Goal: Task Accomplishment & Management: Complete application form

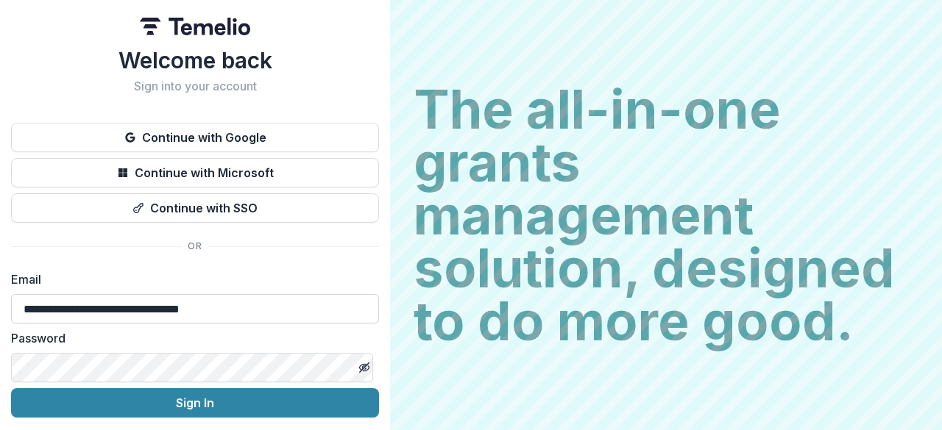
type input "**********"
click at [193, 403] on button "Sign In" at bounding box center [195, 402] width 368 height 29
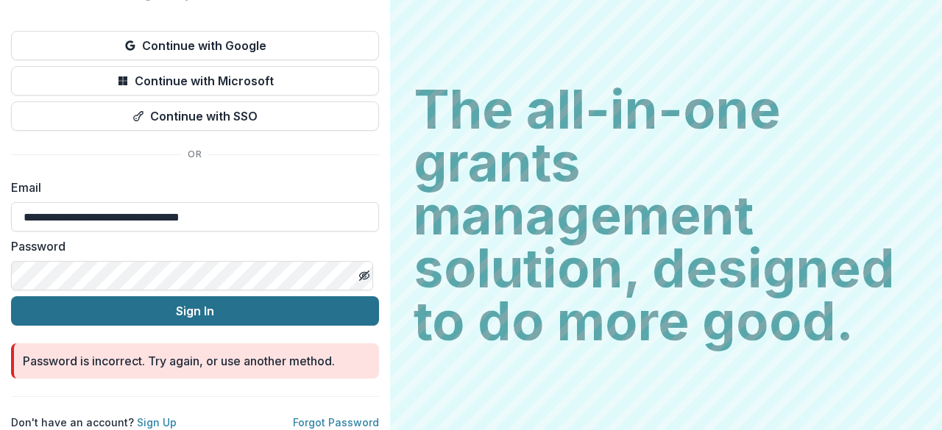
scroll to position [104, 0]
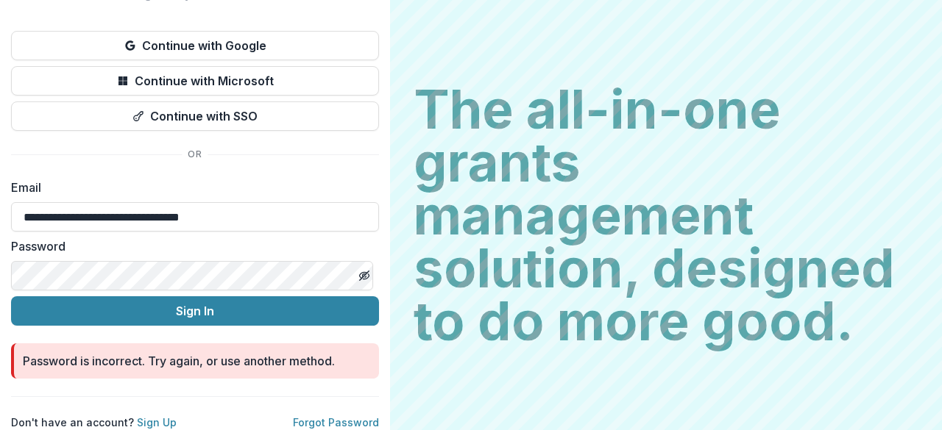
click at [0, 254] on div "**********" at bounding box center [195, 169] width 390 height 522
click at [193, 299] on button "Sign In" at bounding box center [195, 310] width 368 height 29
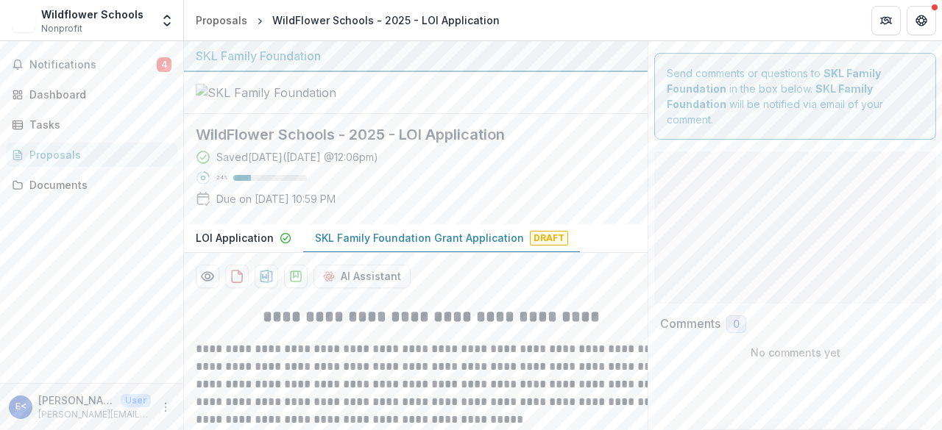
type input "*******"
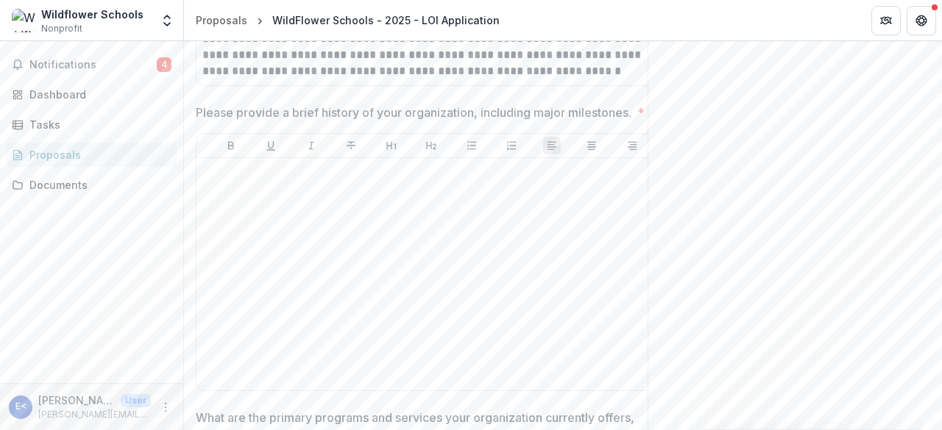
scroll to position [1298, 0]
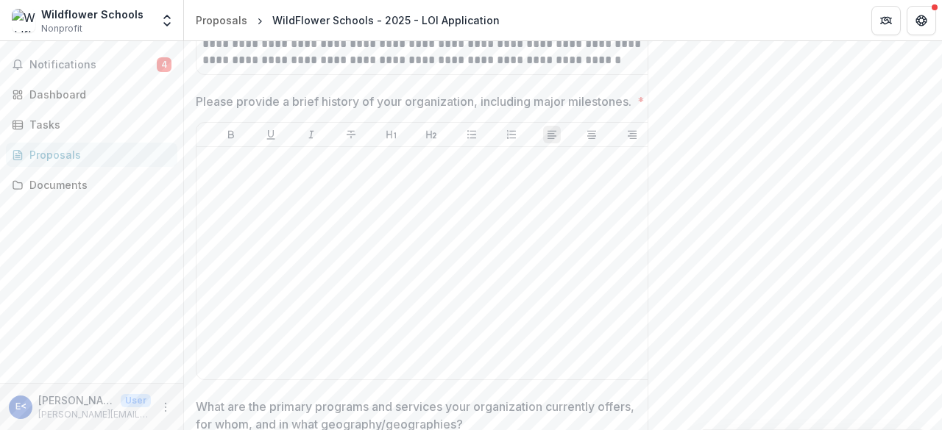
click at [511, 110] on p "Please provide a brief history of your organization, including major milestones." at bounding box center [413, 102] width 435 height 18
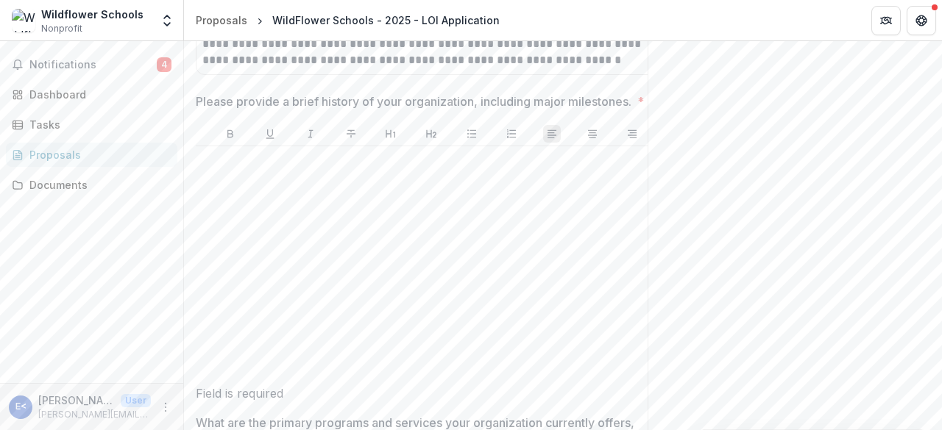
click at [511, 110] on p "Please provide a brief history of your organization, including major milestones." at bounding box center [413, 102] width 435 height 18
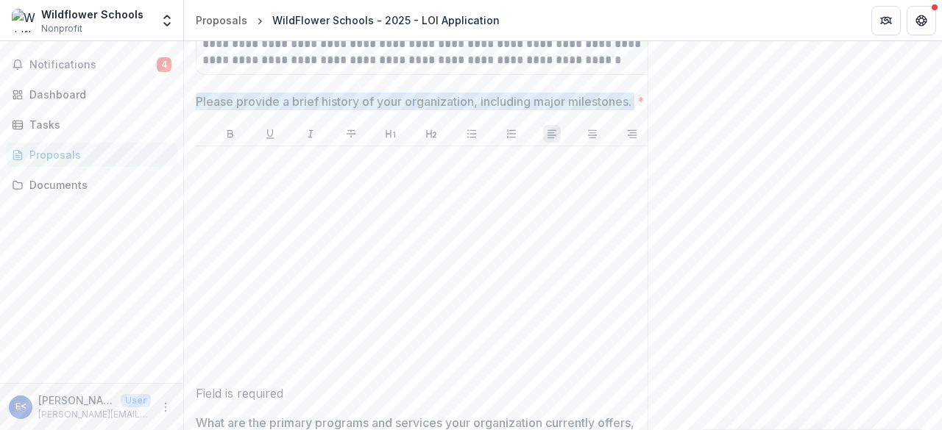
click at [511, 110] on p "Please provide a brief history of your organization, including major milestones." at bounding box center [413, 102] width 435 height 18
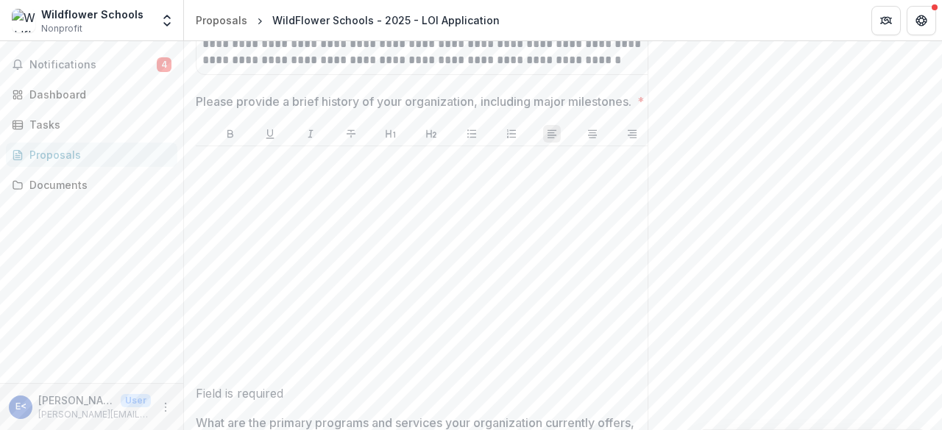
click at [511, 110] on p "Please provide a brief history of your organization, including major milestones." at bounding box center [413, 102] width 435 height 18
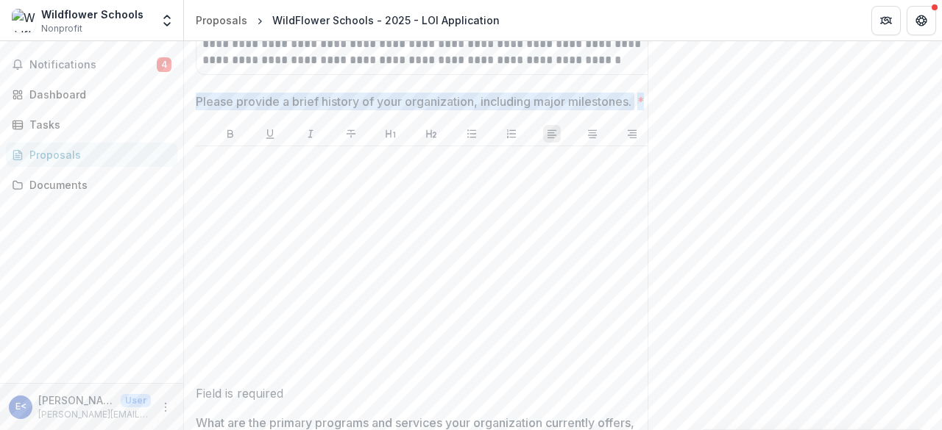
drag, startPoint x: 198, startPoint y: 191, endPoint x: 207, endPoint y: 210, distance: 21.7
click at [207, 210] on div "Please provide a brief history of your organization, including major milestones…" at bounding box center [431, 248] width 471 height 310
copy span "Please provide a brief history of your organization, including major milestones…"
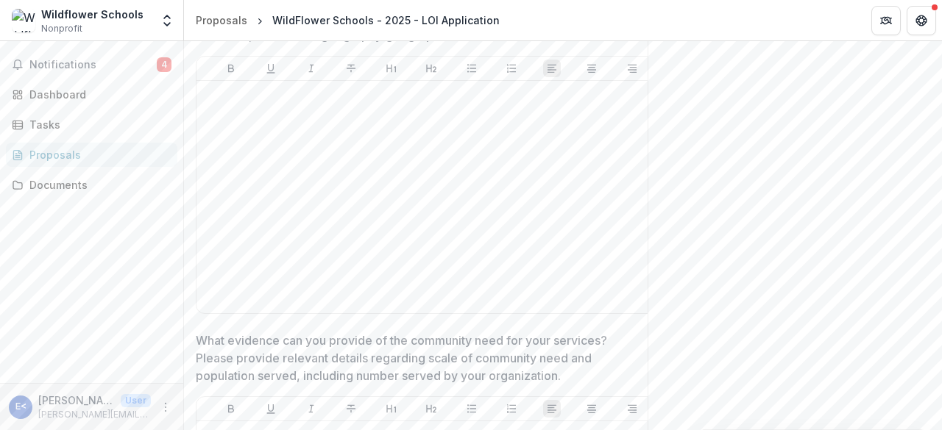
scroll to position [1716, 0]
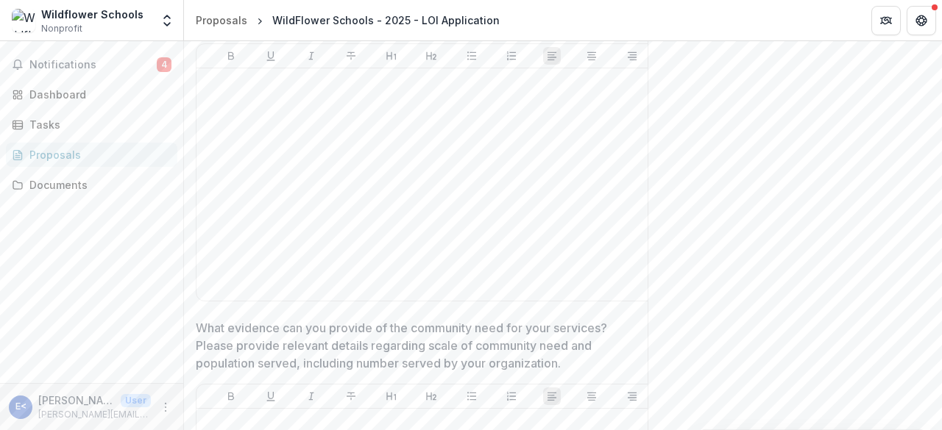
drag, startPoint x: 480, startPoint y: 110, endPoint x: 274, endPoint y: 253, distance: 250.4
click at [274, 253] on div "What are the primary programs and services your organization currently offers, …" at bounding box center [431, 151] width 471 height 311
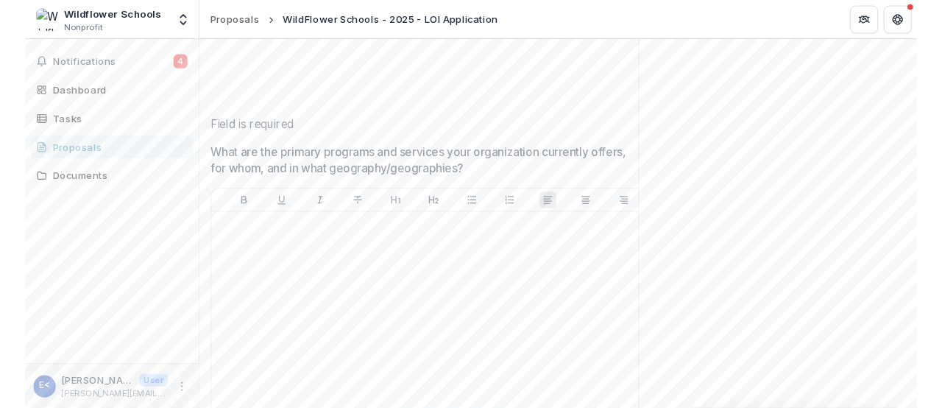
scroll to position [1495, 0]
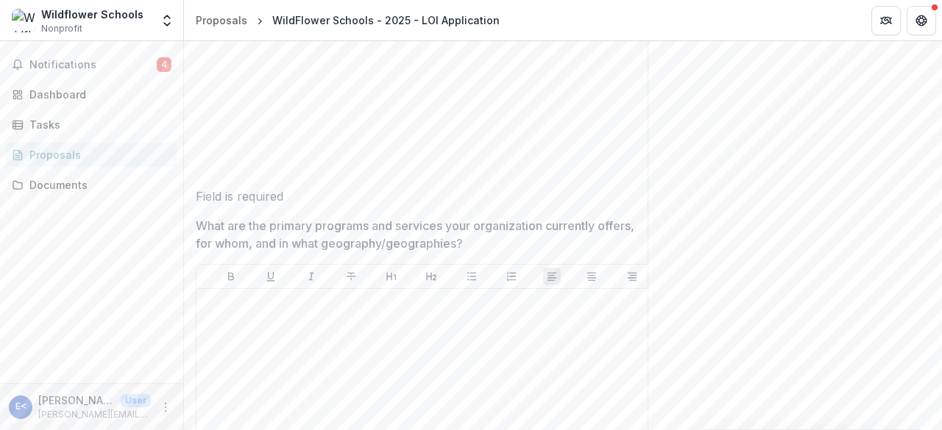
click at [287, 127] on div at bounding box center [431, 65] width 459 height 221
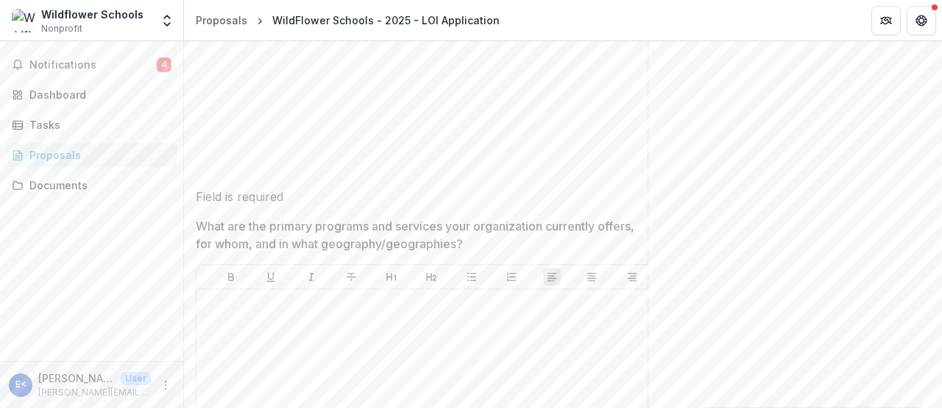
click at [223, 126] on div at bounding box center [431, 65] width 459 height 221
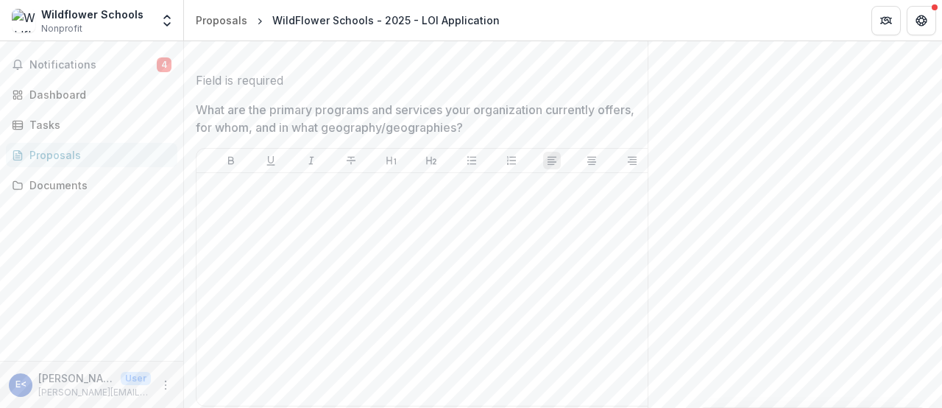
scroll to position [1620, 0]
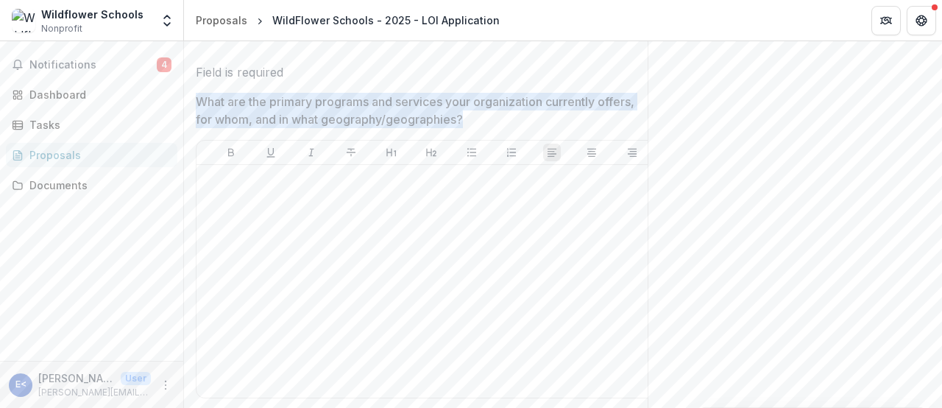
drag, startPoint x: 479, startPoint y: 207, endPoint x: 195, endPoint y: 190, distance: 284.5
copy p "What are the primary programs and services your organization currently offers, …"
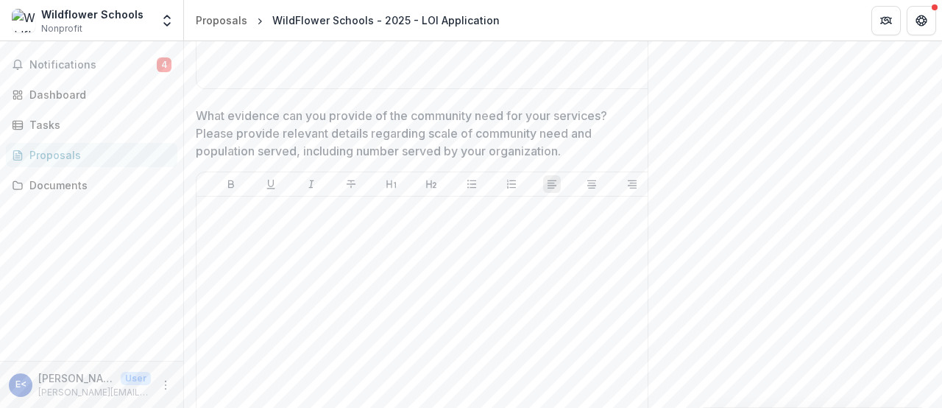
scroll to position [1935, 0]
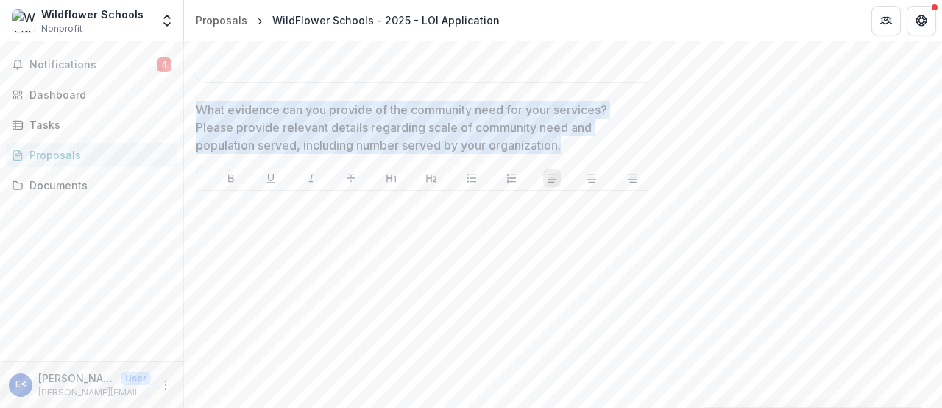
drag, startPoint x: 578, startPoint y: 234, endPoint x: 196, endPoint y: 193, distance: 384.7
click at [196, 154] on p "What evidence can you provide of the community need for your services? Please p…" at bounding box center [420, 127] width 449 height 53
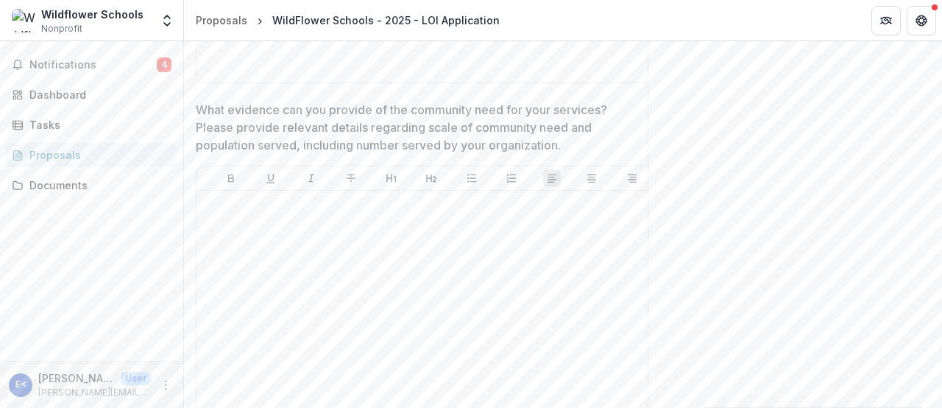
click at [301, 154] on p "What evidence can you provide of the community need for your services? Please p…" at bounding box center [420, 127] width 449 height 53
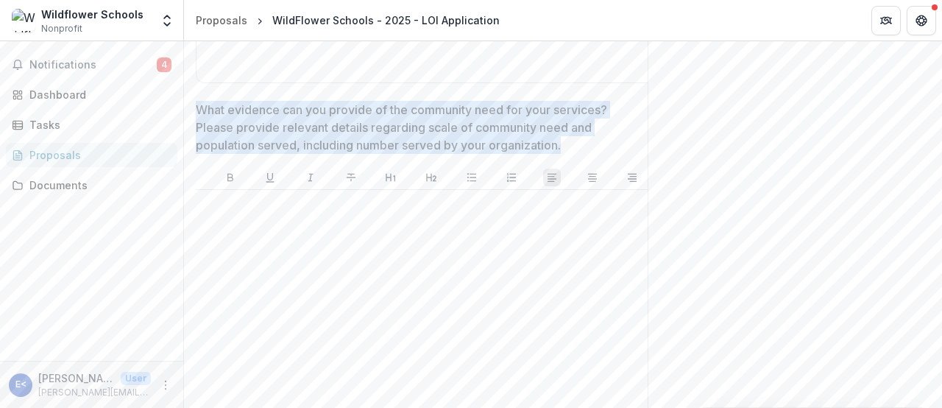
drag, startPoint x: 196, startPoint y: 193, endPoint x: 575, endPoint y: 233, distance: 380.9
click at [575, 154] on p "What evidence can you provide of the community need for your services? Please p…" at bounding box center [420, 127] width 449 height 53
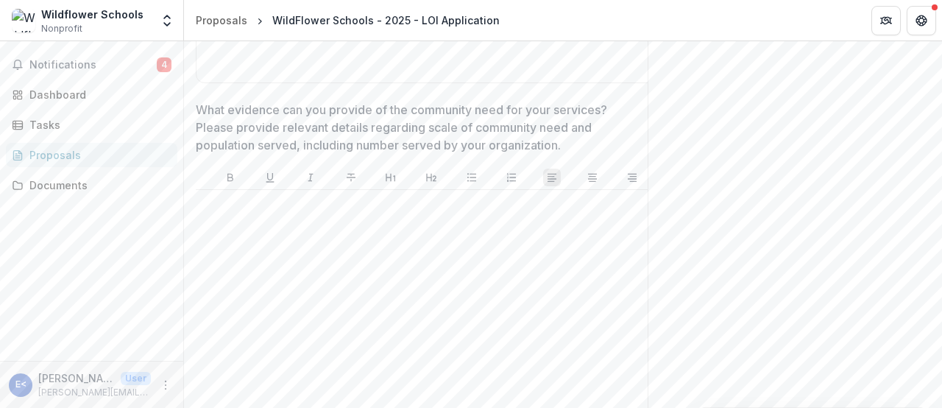
click at [575, 154] on p "What evidence can you provide of the community need for your services? Please p…" at bounding box center [420, 127] width 449 height 53
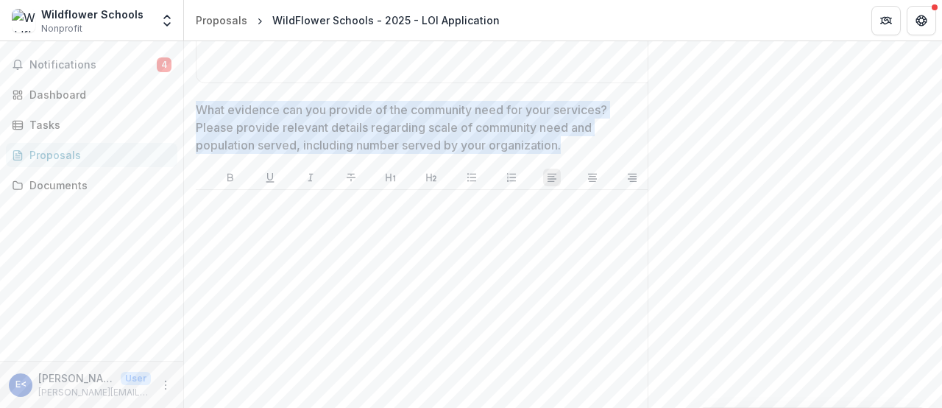
drag, startPoint x: 578, startPoint y: 234, endPoint x: 199, endPoint y: 200, distance: 381.1
click at [199, 154] on p "What evidence can you provide of the community need for your services? Please p…" at bounding box center [420, 127] width 449 height 53
drag, startPoint x: 199, startPoint y: 200, endPoint x: 566, endPoint y: 224, distance: 367.9
click at [566, 154] on p "What evidence can you provide of the community need for your services? Please p…" at bounding box center [420, 127] width 449 height 53
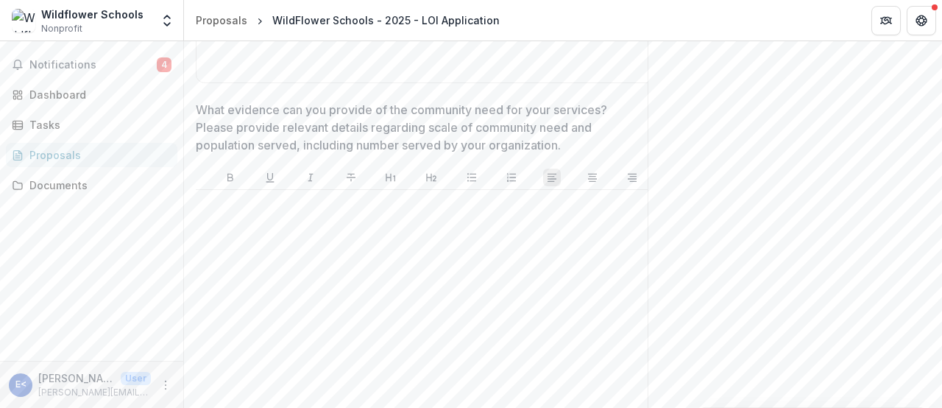
click at [566, 154] on p "What evidence can you provide of the community need for your services? Please p…" at bounding box center [420, 127] width 449 height 53
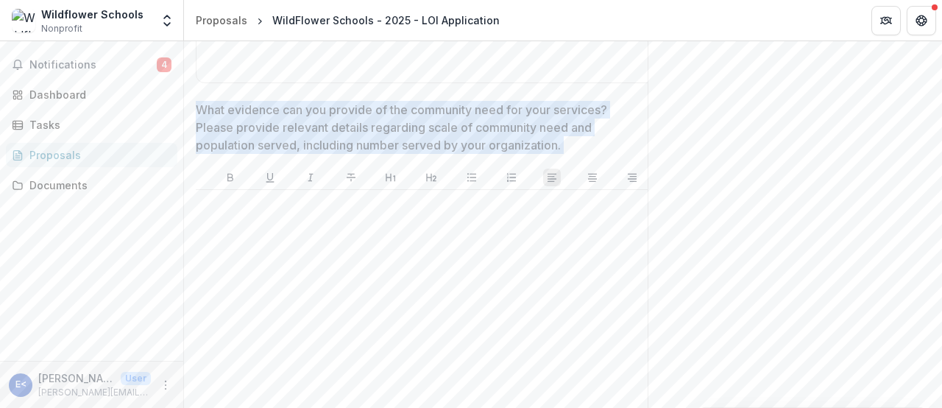
click at [566, 154] on p "What evidence can you provide of the community need for your services? Please p…" at bounding box center [420, 127] width 449 height 53
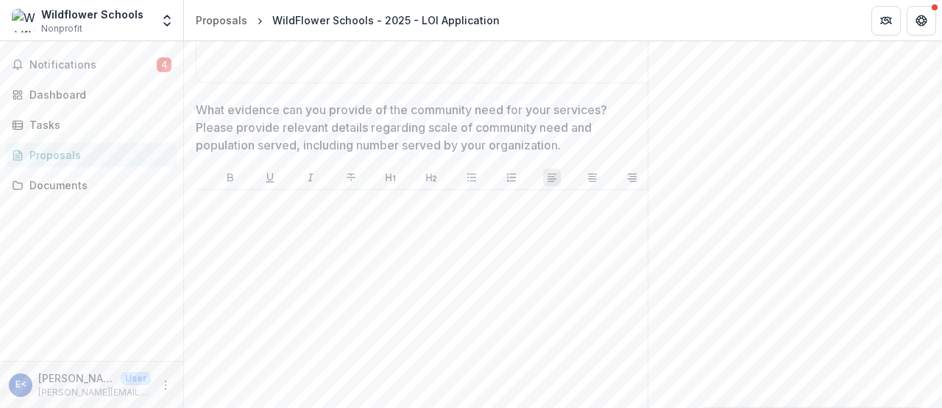
click at [502, 154] on p "What evidence can you provide of the community need for your services? Please p…" at bounding box center [420, 127] width 449 height 53
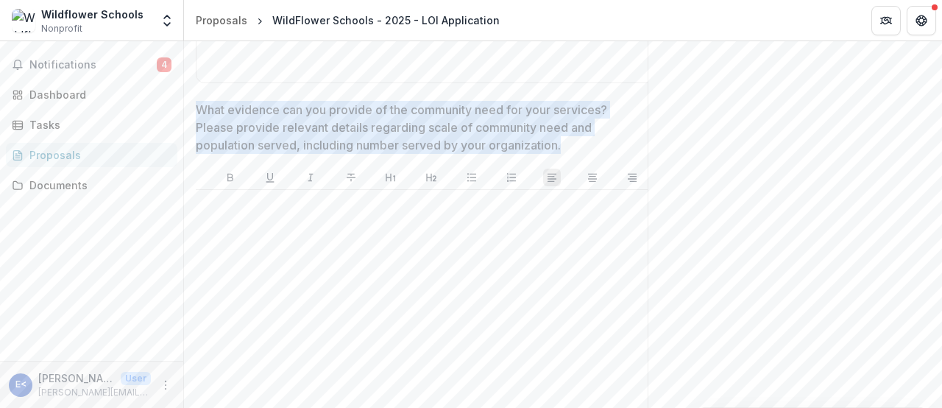
drag, startPoint x: 577, startPoint y: 238, endPoint x: 192, endPoint y: 194, distance: 388.0
copy p "What evidence can you provide of the community need for your services? Please p…"
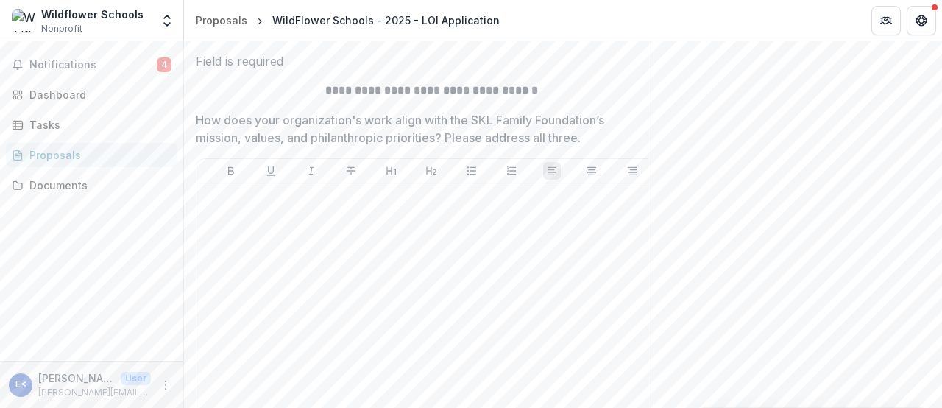
scroll to position [2316, 0]
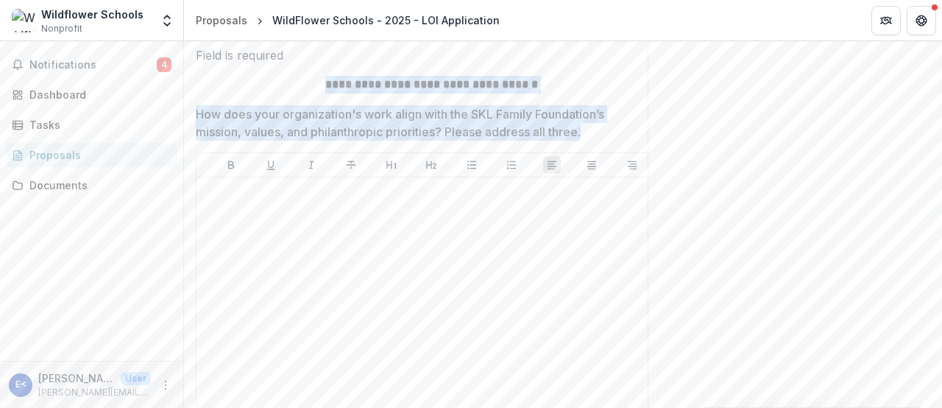
drag, startPoint x: 567, startPoint y: 218, endPoint x: 309, endPoint y: 170, distance: 262.6
copy div "**********"
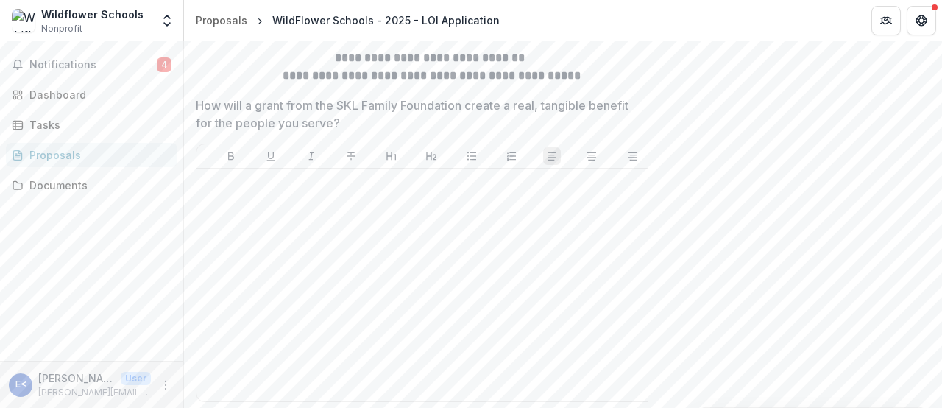
scroll to position [2734, 0]
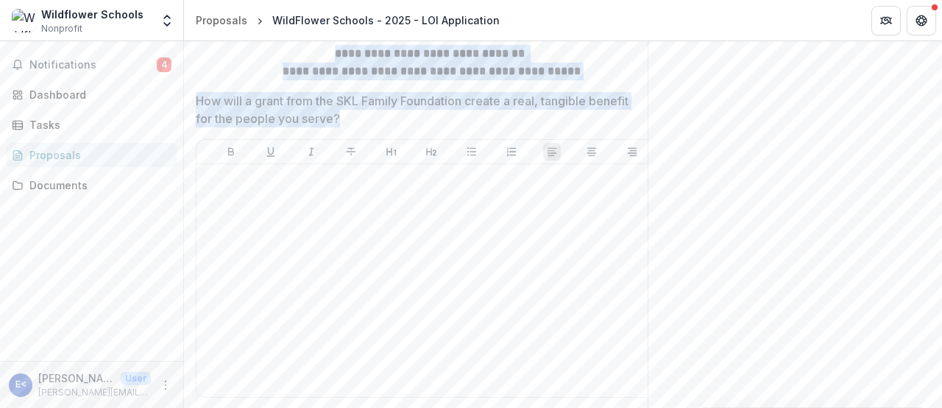
drag, startPoint x: 354, startPoint y: 208, endPoint x: 271, endPoint y: 111, distance: 127.3
copy div "**********"
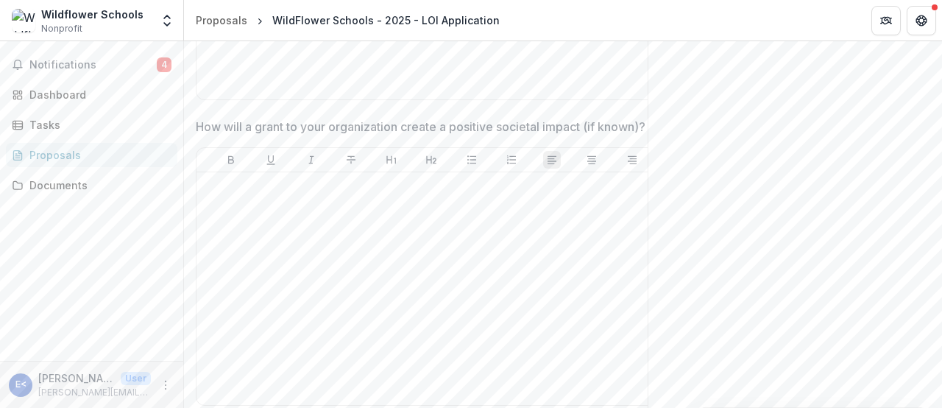
scroll to position [3047, 0]
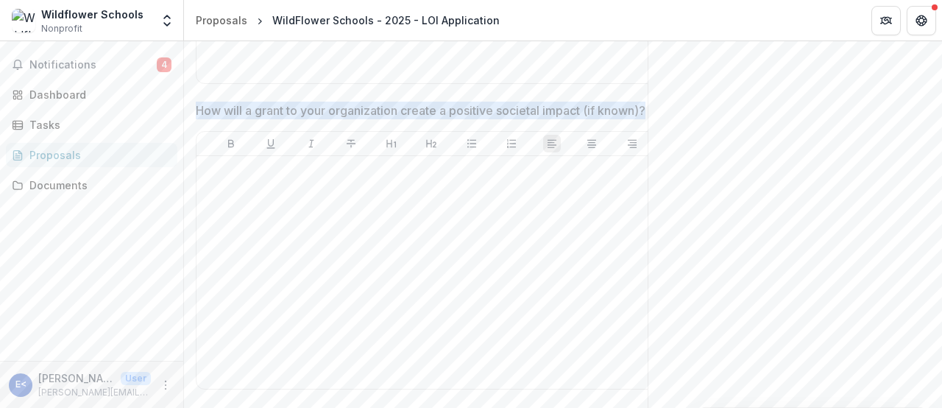
drag, startPoint x: 281, startPoint y: 216, endPoint x: 196, endPoint y: 202, distance: 86.6
click at [196, 119] on p "How will a grant to your organization create a positive societal impact (if kno…" at bounding box center [420, 111] width 449 height 18
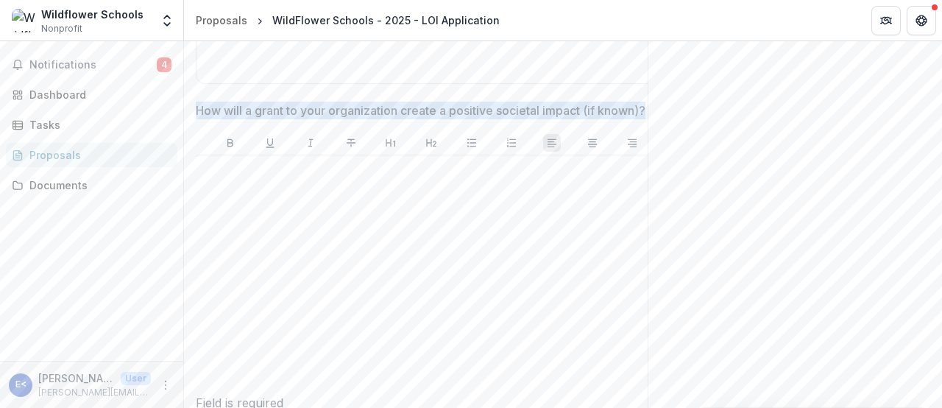
drag, startPoint x: 198, startPoint y: 196, endPoint x: 252, endPoint y: 211, distance: 55.7
click at [252, 119] on p "How will a grant to your organization create a positive societal impact (if kno…" at bounding box center [420, 111] width 449 height 18
drag, startPoint x: 245, startPoint y: 216, endPoint x: 197, endPoint y: 199, distance: 50.7
click at [197, 119] on p "How will a grant to your organization create a positive societal impact (if kno…" at bounding box center [420, 111] width 449 height 18
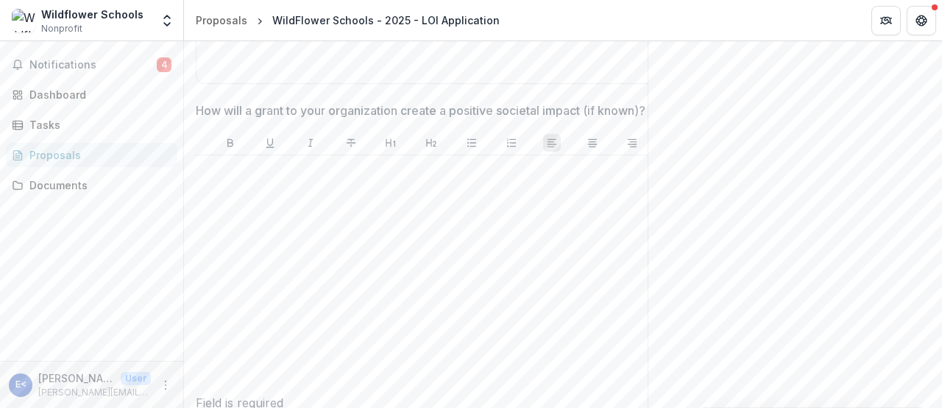
click at [197, 119] on p "How will a grant to your organization create a positive societal impact (if kno…" at bounding box center [420, 111] width 449 height 18
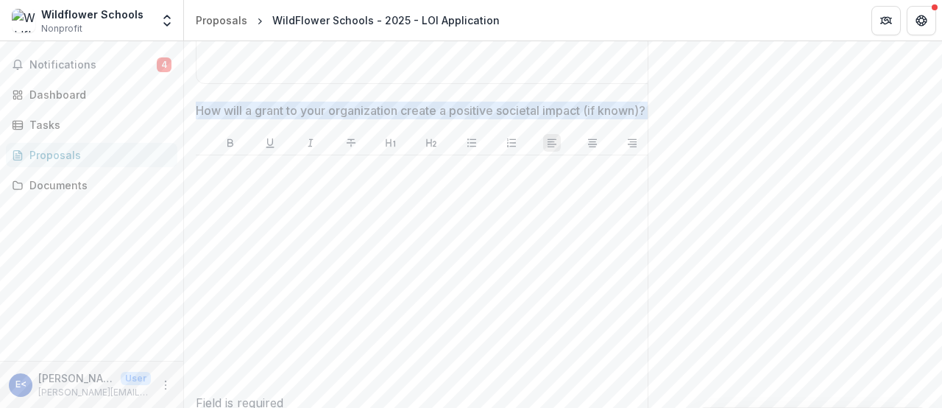
click at [197, 119] on p "How will a grant to your organization create a positive societal impact (if kno…" at bounding box center [420, 111] width 449 height 18
drag, startPoint x: 197, startPoint y: 199, endPoint x: 251, endPoint y: 209, distance: 54.7
click at [251, 119] on p "How will a grant to your organization create a positive societal impact (if kno…" at bounding box center [420, 111] width 449 height 18
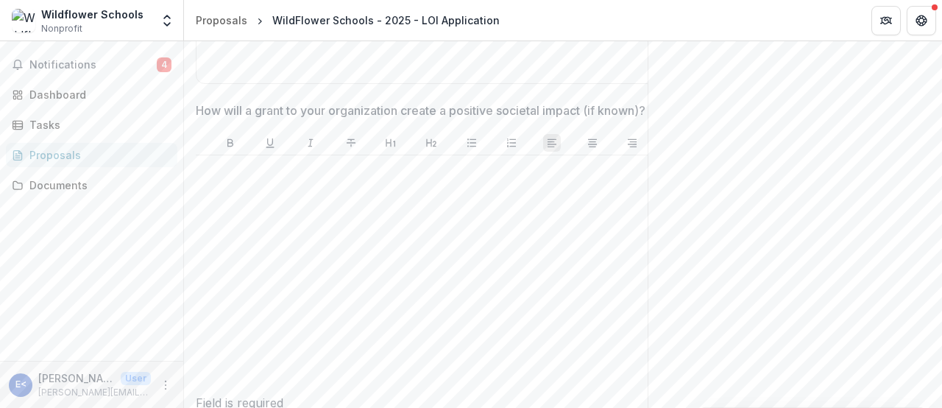
click at [251, 119] on p "How will a grant to your organization create a positive societal impact (if kno…" at bounding box center [420, 111] width 449 height 18
click at [266, 119] on p "How will a grant to your organization create a positive societal impact (if kno…" at bounding box center [420, 111] width 449 height 18
click at [316, 119] on p "How will a grant to your organization create a positive societal impact (if kno…" at bounding box center [420, 111] width 449 height 18
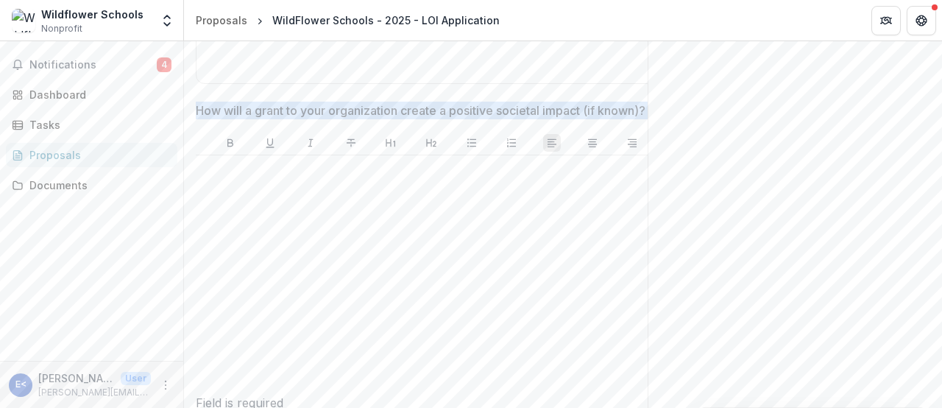
click at [316, 119] on p "How will a grant to your organization create a positive societal impact (if kno…" at bounding box center [420, 111] width 449 height 18
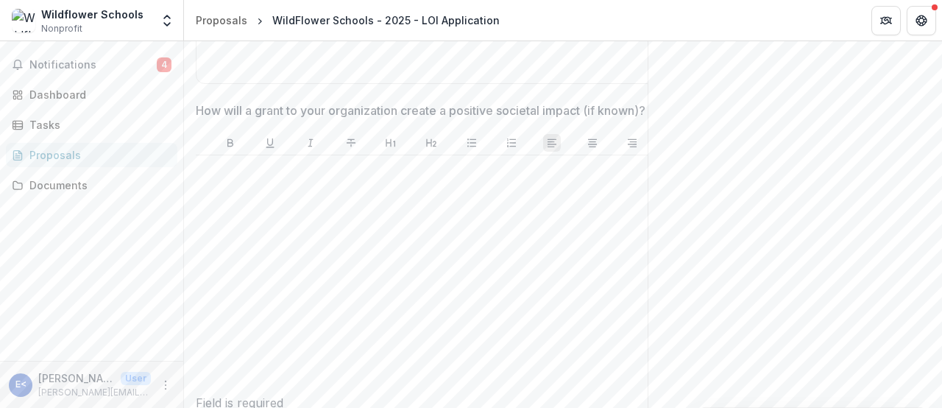
click at [316, 119] on p "How will a grant to your organization create a positive societal impact (if kno…" at bounding box center [420, 111] width 449 height 18
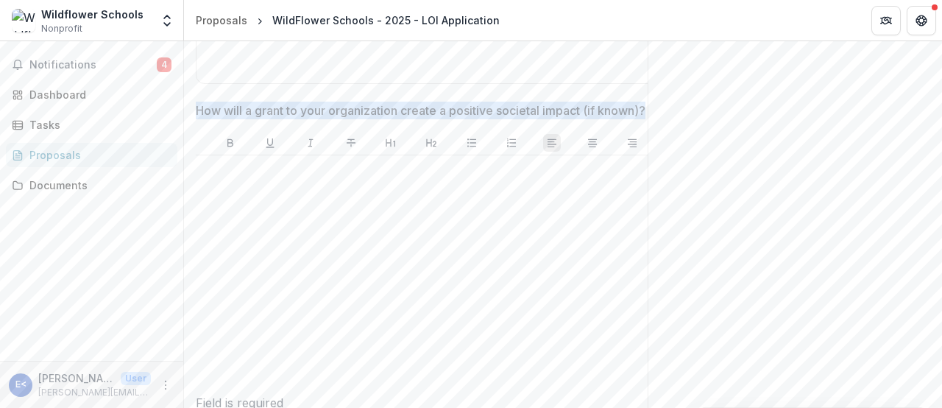
drag, startPoint x: 304, startPoint y: 211, endPoint x: 196, endPoint y: 196, distance: 109.2
click at [196, 119] on p "How will a grant to your organization create a positive societal impact (if kno…" at bounding box center [420, 111] width 449 height 18
drag, startPoint x: 197, startPoint y: 195, endPoint x: 257, endPoint y: 216, distance: 64.0
click at [257, 119] on p "How will a grant to your organization create a positive societal impact (if kno…" at bounding box center [420, 111] width 449 height 18
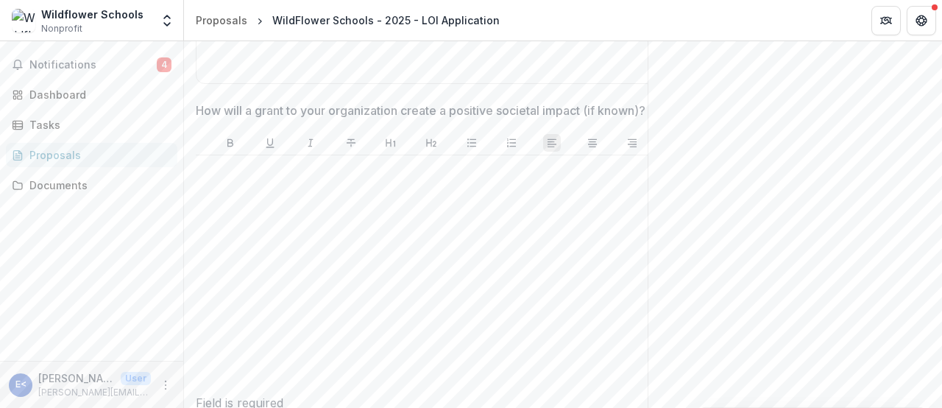
click at [277, 119] on p "How will a grant to your organization create a positive societal impact (if kno…" at bounding box center [420, 111] width 449 height 18
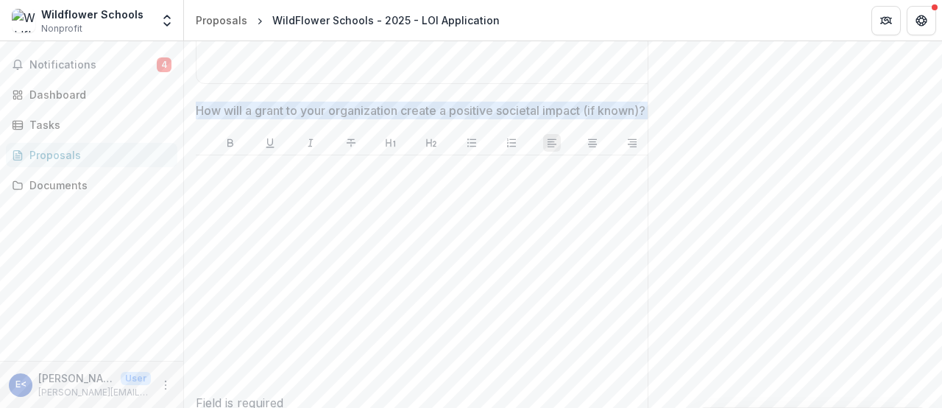
drag, startPoint x: 636, startPoint y: 226, endPoint x: 332, endPoint y: 179, distance: 307.3
copy div "How will a grant to your organization create a positive societal impact (if kno…"
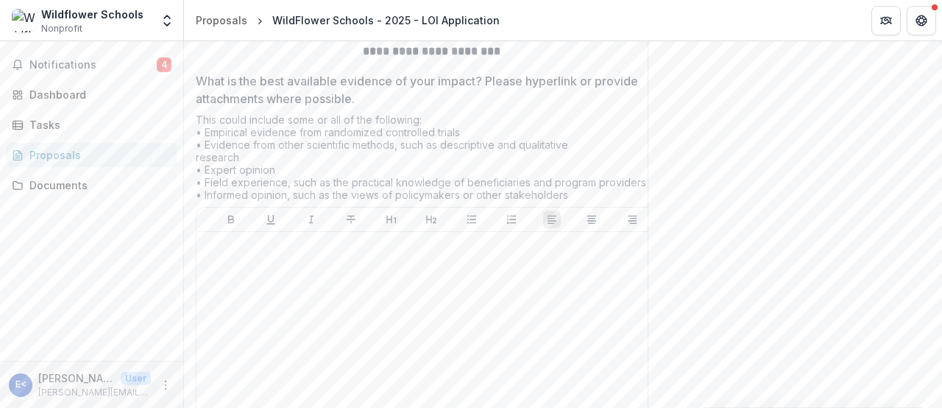
scroll to position [3475, 0]
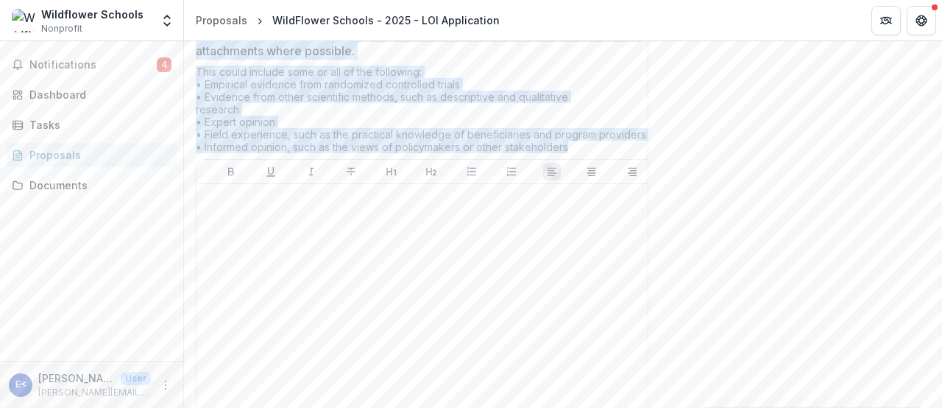
drag, startPoint x: 581, startPoint y: 255, endPoint x: 356, endPoint y: 102, distance: 272.2
copy div "**********"
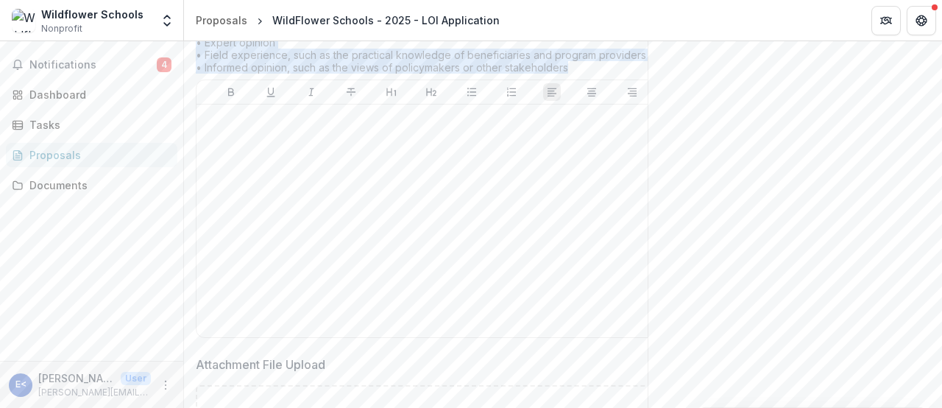
scroll to position [3554, 0]
click at [483, 80] on div "This could include some or all of the following: • Empirical evidence from rand…" at bounding box center [431, 33] width 471 height 93
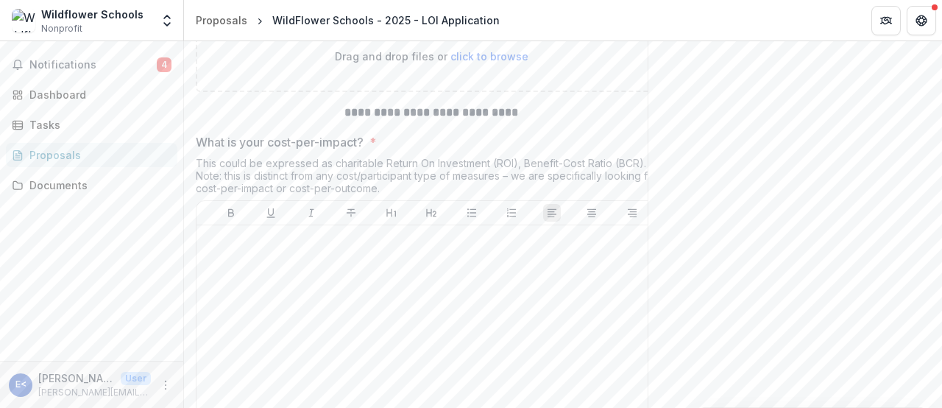
scroll to position [3924, 0]
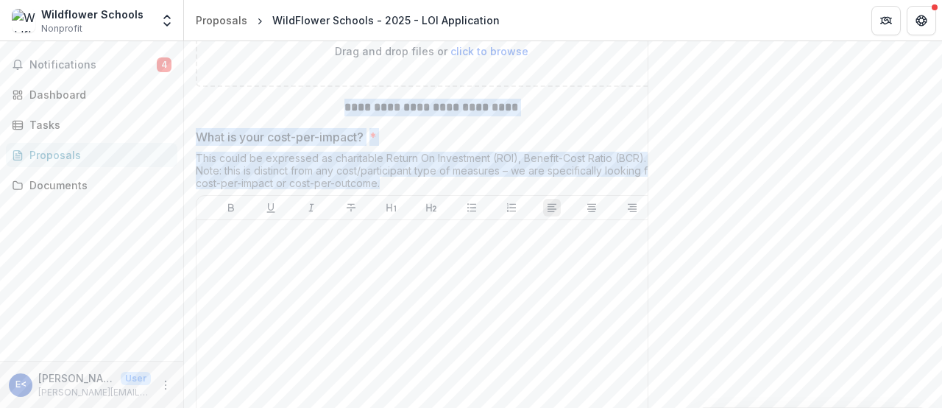
drag, startPoint x: 396, startPoint y: 284, endPoint x: 338, endPoint y: 212, distance: 92.6
copy div "**********"
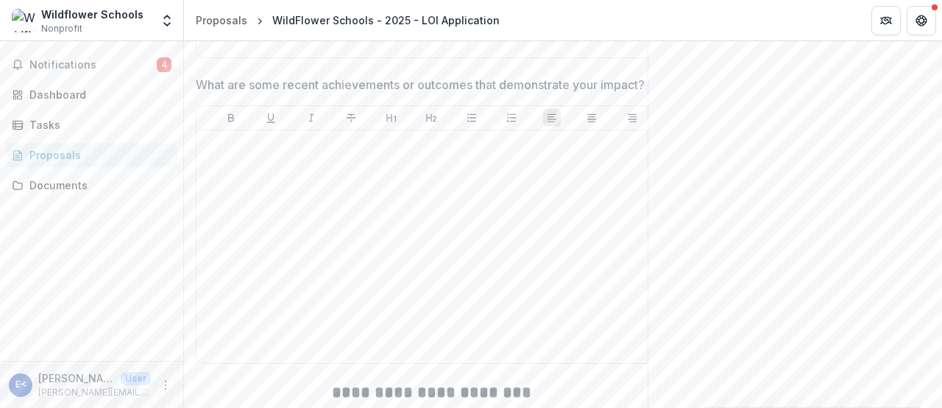
scroll to position [4323, 0]
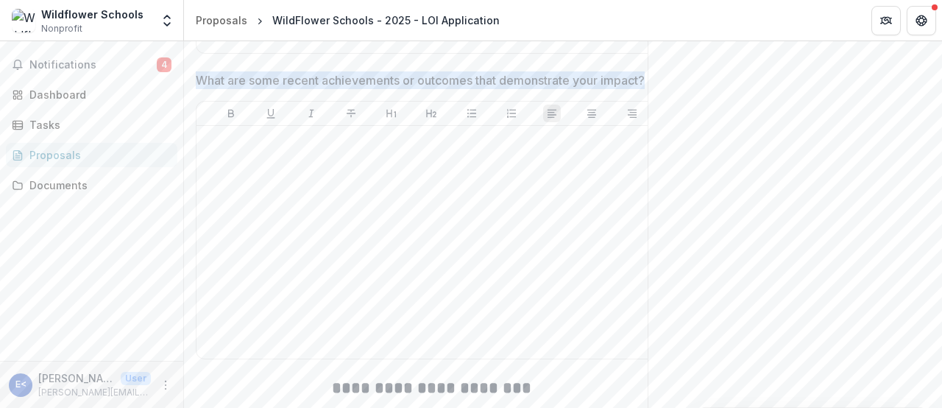
drag, startPoint x: 268, startPoint y: 202, endPoint x: 195, endPoint y: 188, distance: 74.9
copy p "What are some recent achievements or outcomes that demonstrate your impact?"
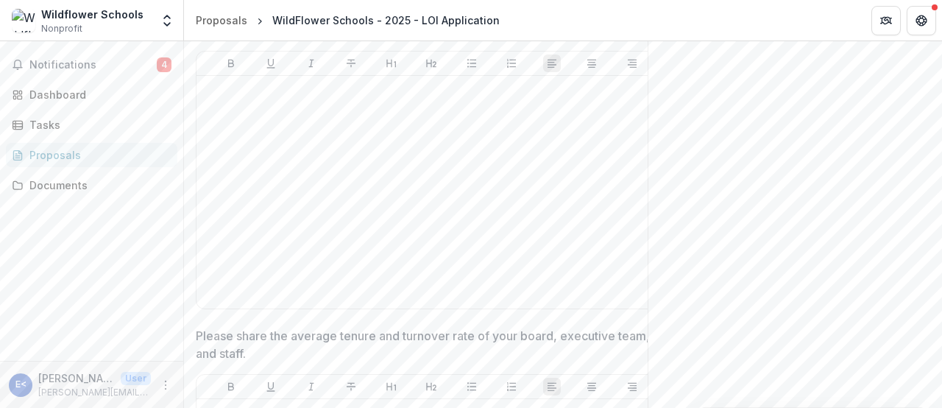
scroll to position [5637, 0]
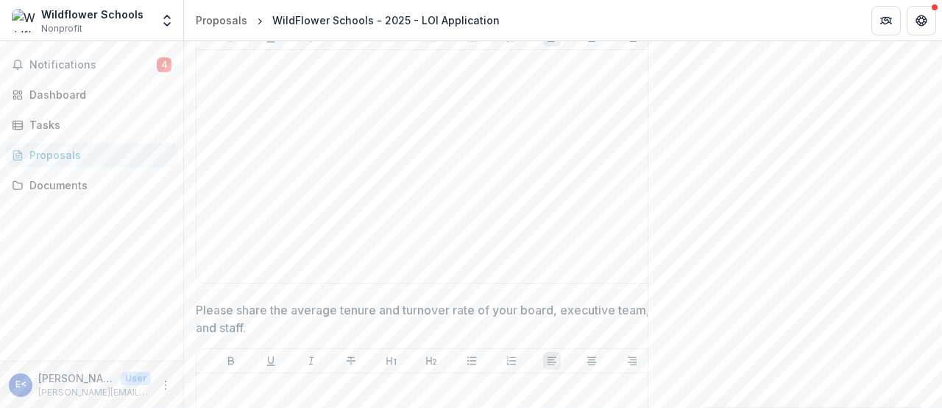
drag, startPoint x: 361, startPoint y: 125, endPoint x: 193, endPoint y: 112, distance: 169.0
copy p "Please describe how your board of directors, leadership team, and staff reflect…"
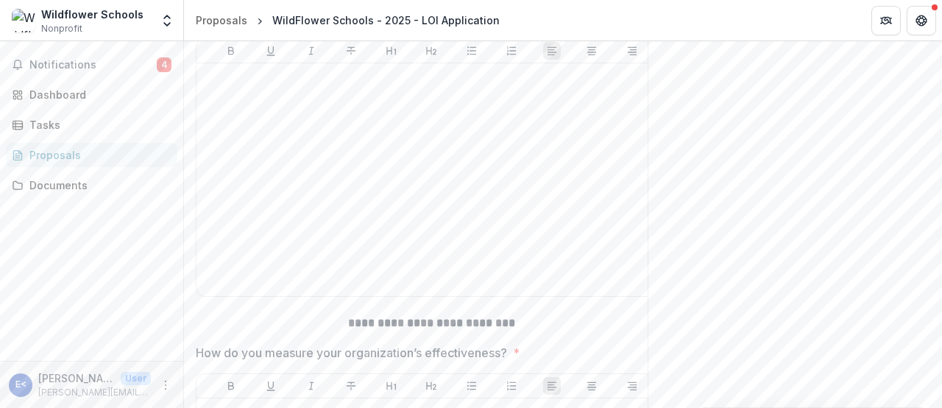
scroll to position [5947, 0]
drag, startPoint x: 252, startPoint y: 140, endPoint x: 194, endPoint y: 123, distance: 60.5
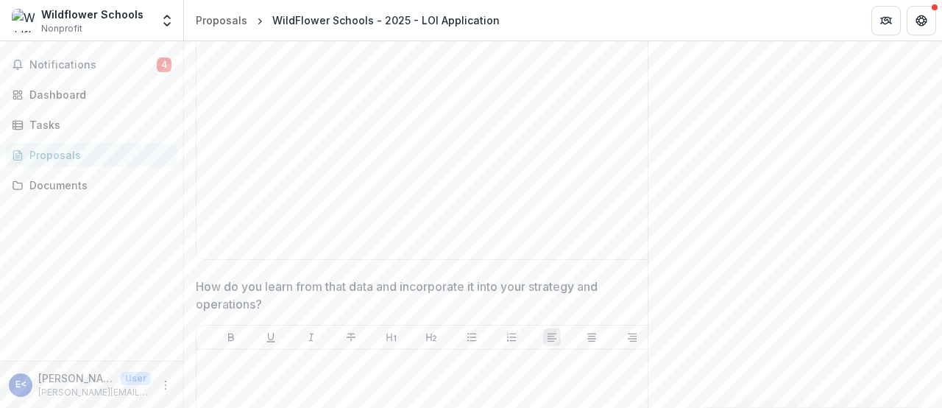
scroll to position [6287, 0]
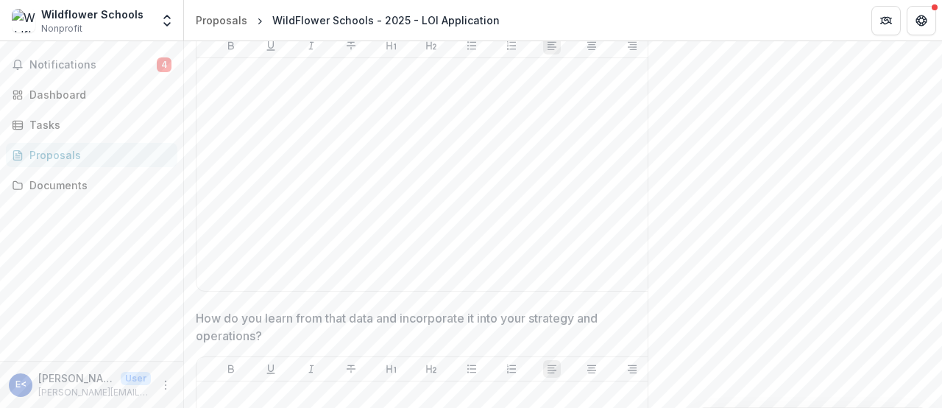
drag, startPoint x: 532, startPoint y: 133, endPoint x: 285, endPoint y: 110, distance: 247.5
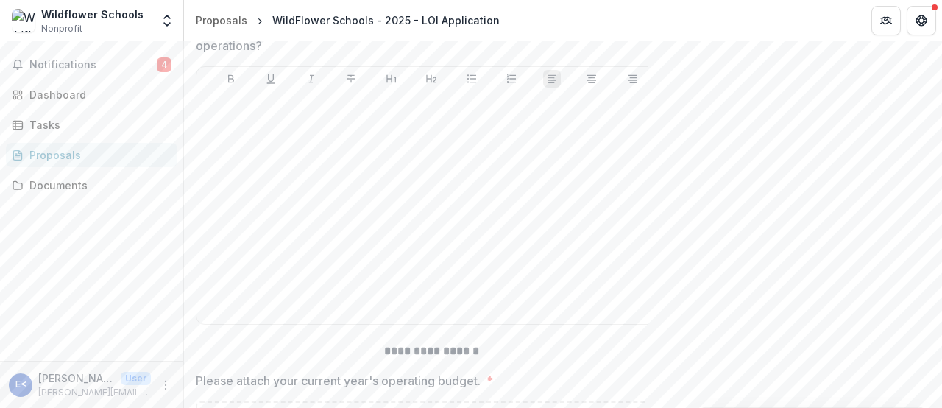
scroll to position [6568, 0]
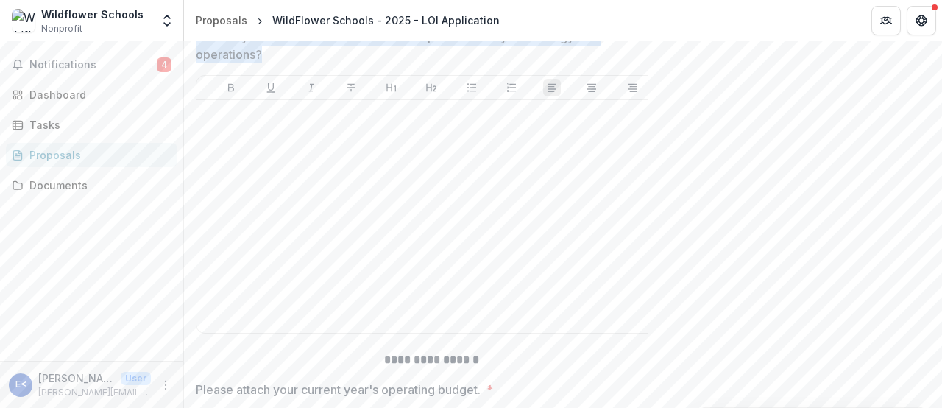
drag, startPoint x: 272, startPoint y: 178, endPoint x: 194, endPoint y: 162, distance: 79.6
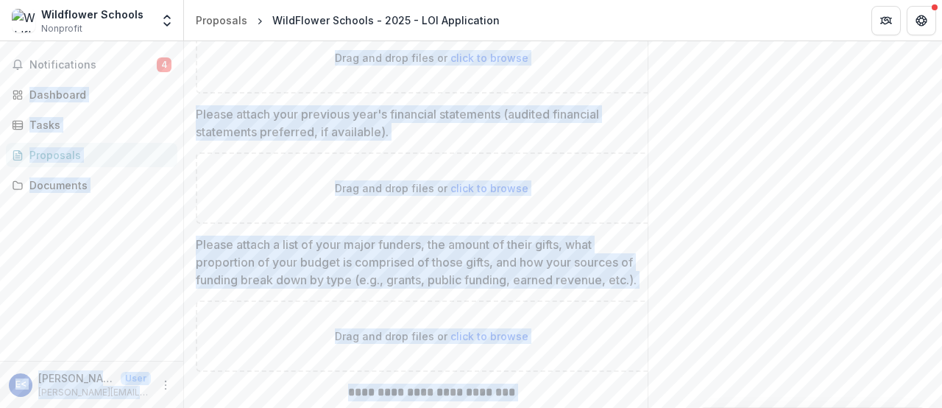
scroll to position [6939, 0]
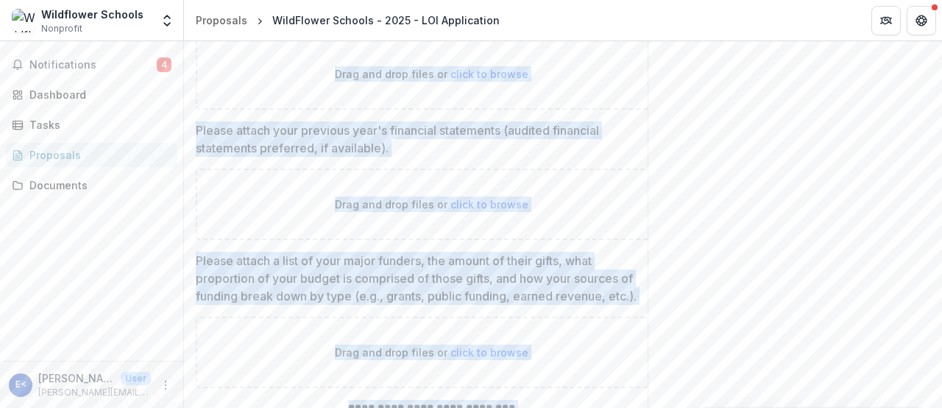
drag, startPoint x: 557, startPoint y: 174, endPoint x: 365, endPoint y: 102, distance: 205.1
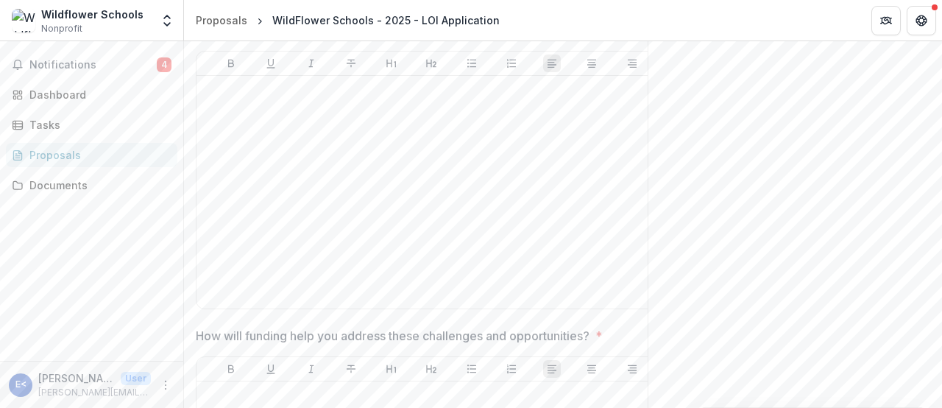
scroll to position [7708, 0]
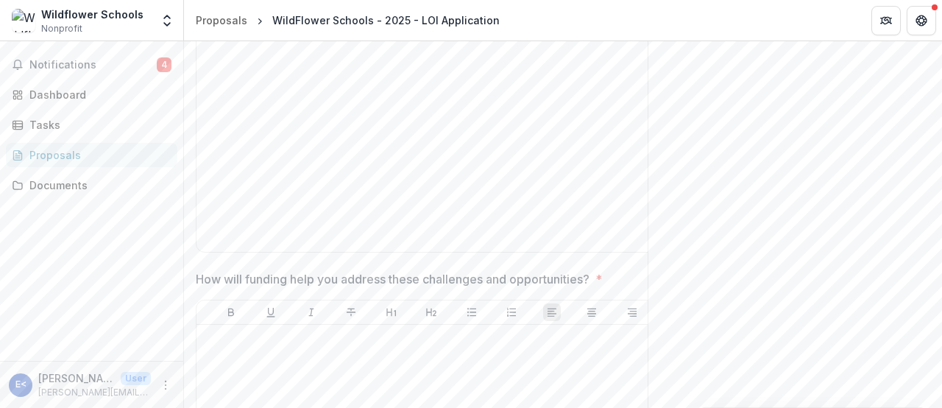
drag, startPoint x: 611, startPoint y: 93, endPoint x: 199, endPoint y: 93, distance: 412.7
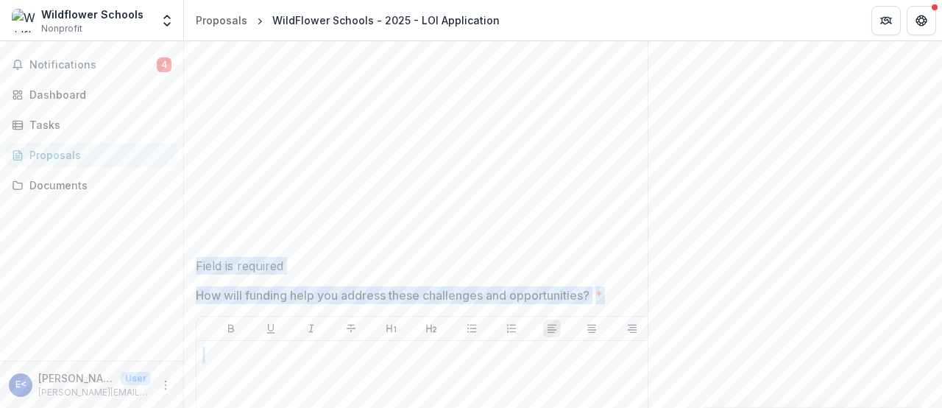
scroll to position [0, 35]
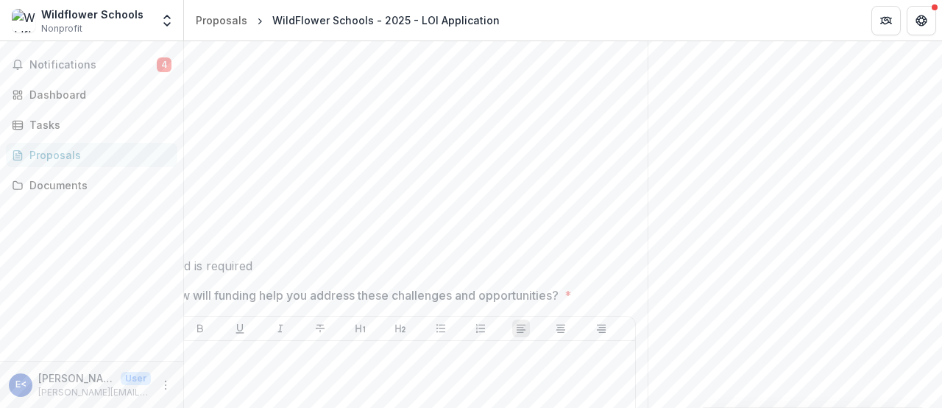
drag, startPoint x: 197, startPoint y: 95, endPoint x: 584, endPoint y: 88, distance: 387.0
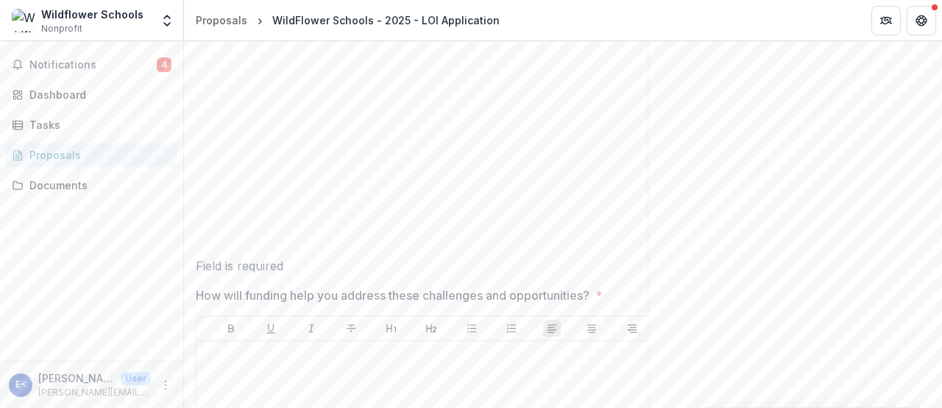
drag, startPoint x: 544, startPoint y: 199, endPoint x: 284, endPoint y: 99, distance: 279.2
click at [284, 99] on div "What potential opportunities do you see for growth or improvement? * Field is r…" at bounding box center [431, 120] width 471 height 310
drag, startPoint x: 612, startPoint y: 99, endPoint x: 612, endPoint y: 55, distance: 43.4
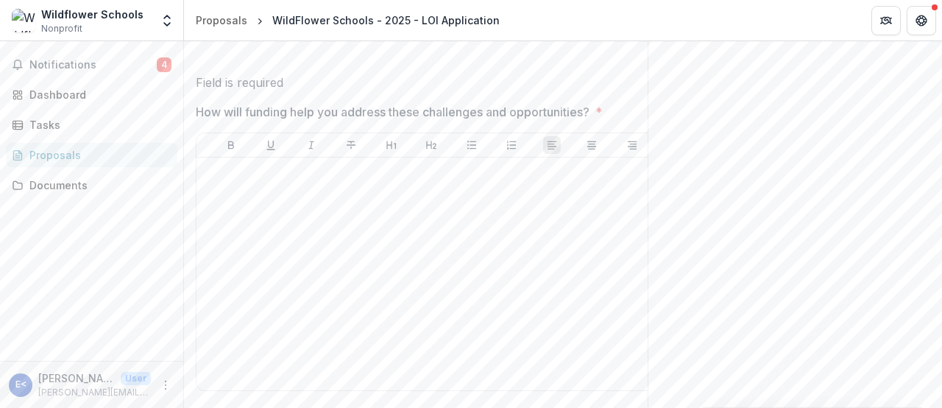
scroll to position [7913, 0]
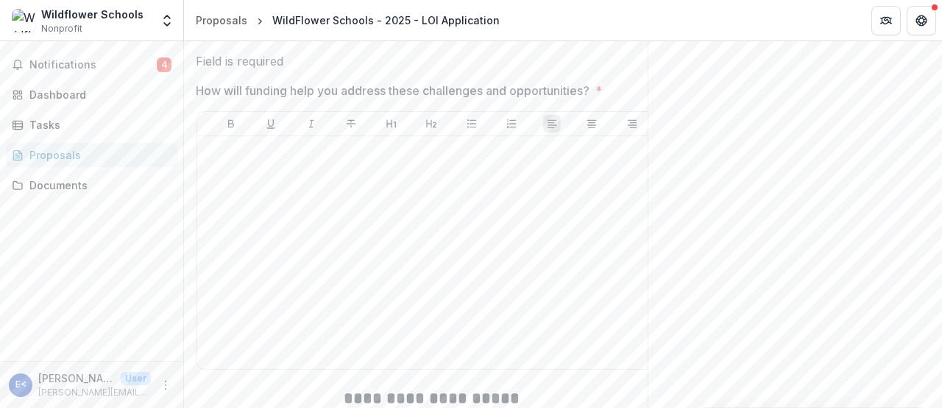
click at [373, 99] on p "How will funding help you address these challenges and opportunities?" at bounding box center [393, 91] width 394 height 18
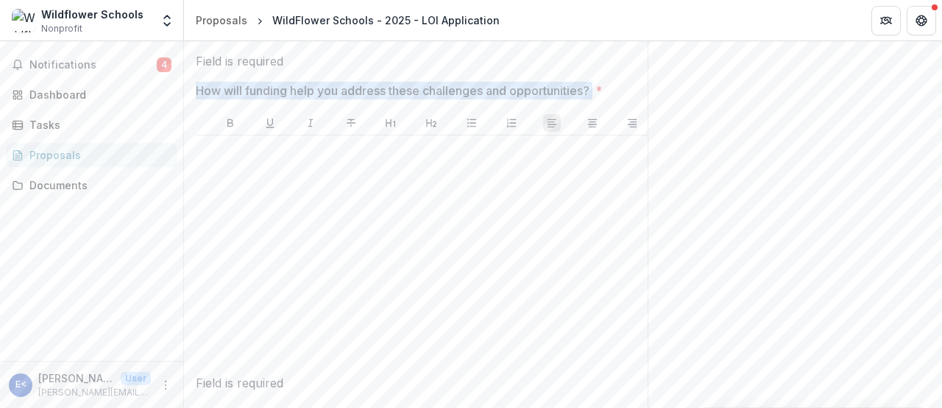
click at [373, 99] on p "How will funding help you address these challenges and opportunities?" at bounding box center [393, 91] width 394 height 18
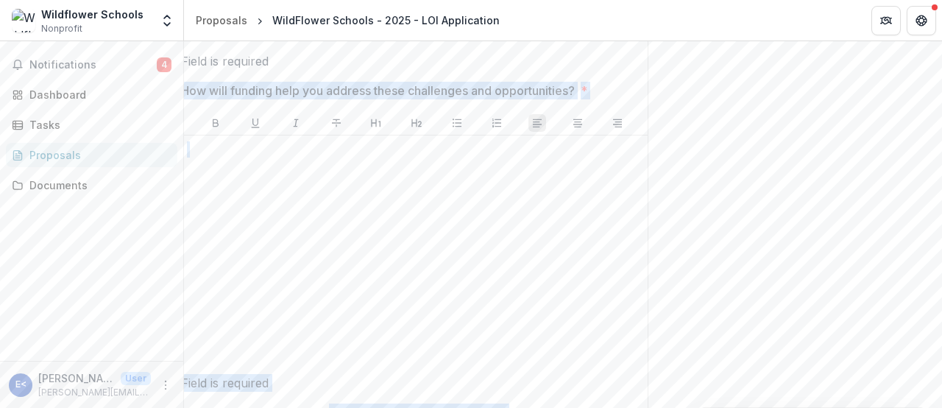
scroll to position [0, 35]
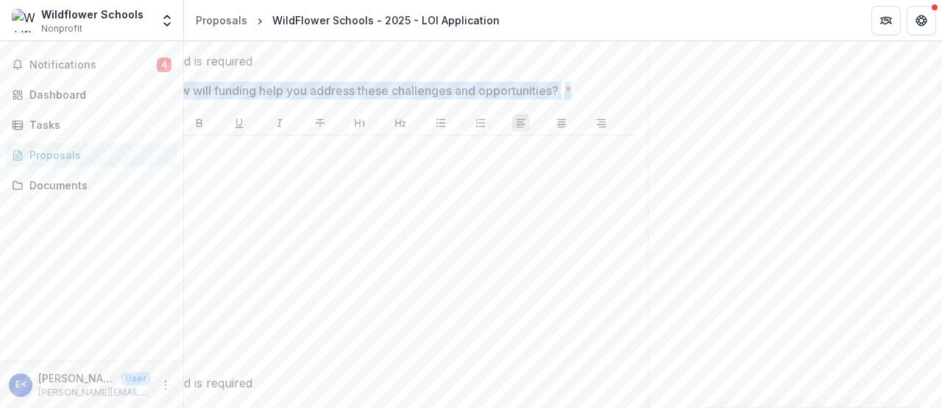
drag, startPoint x: 196, startPoint y: 212, endPoint x: 622, endPoint y: 205, distance: 425.2
click at [622, 99] on span "How will funding help you address these challenges and opportunities? *" at bounding box center [396, 91] width 462 height 18
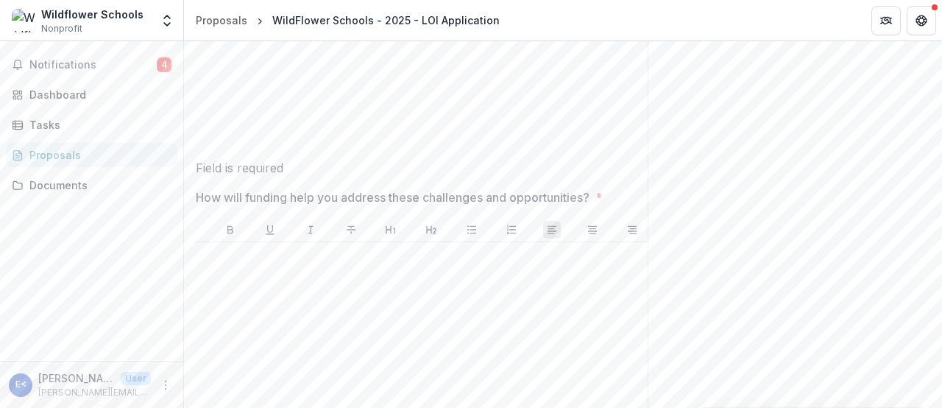
scroll to position [7826, 0]
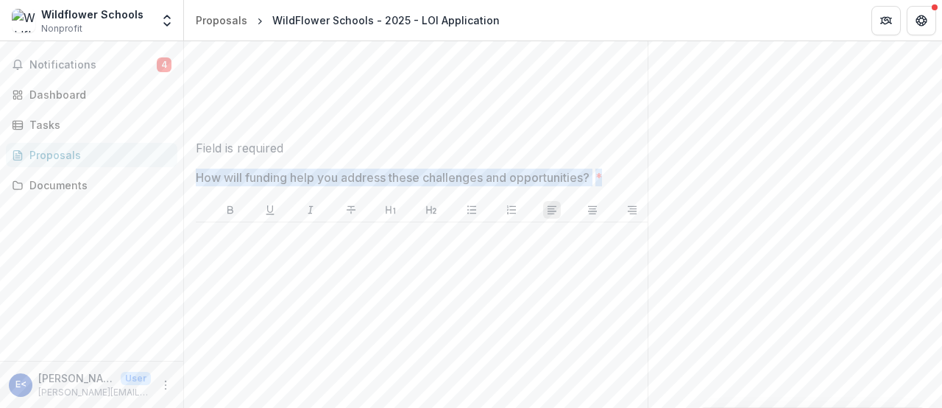
drag, startPoint x: 630, startPoint y: 299, endPoint x: 628, endPoint y: 280, distance: 19.3
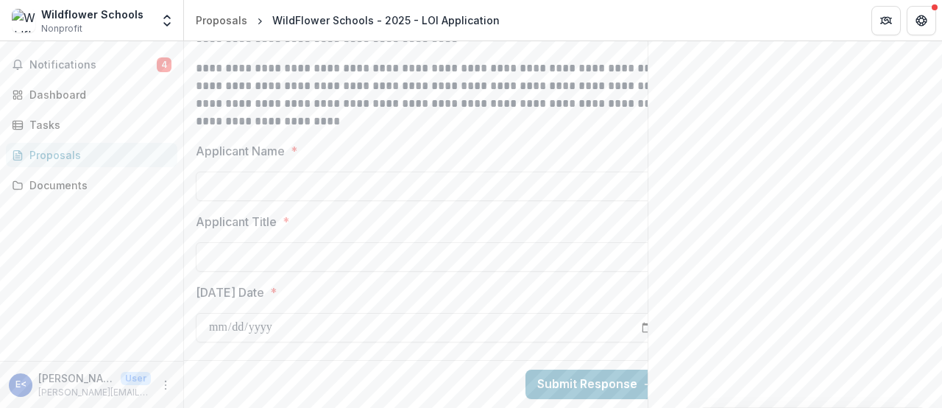
scroll to position [9079, 0]
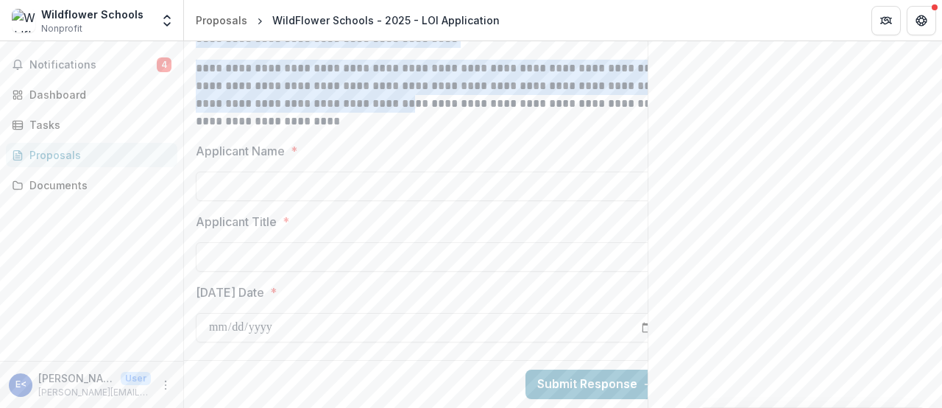
drag, startPoint x: 334, startPoint y: 89, endPoint x: 385, endPoint y: 82, distance: 52.0
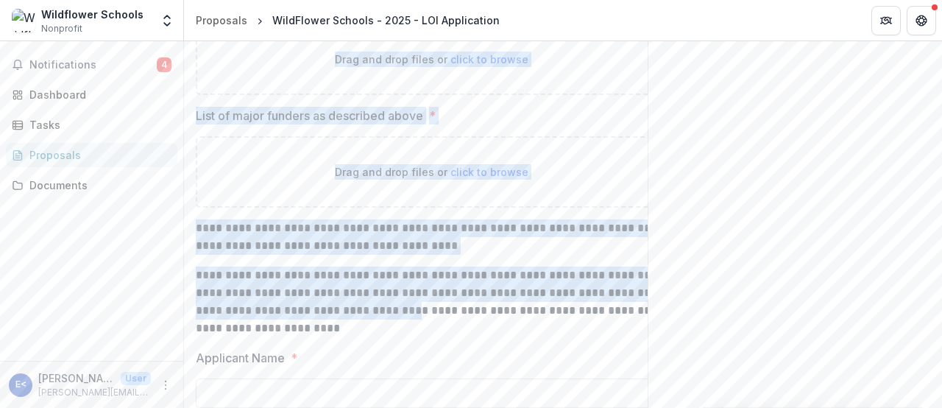
scroll to position [8727, 0]
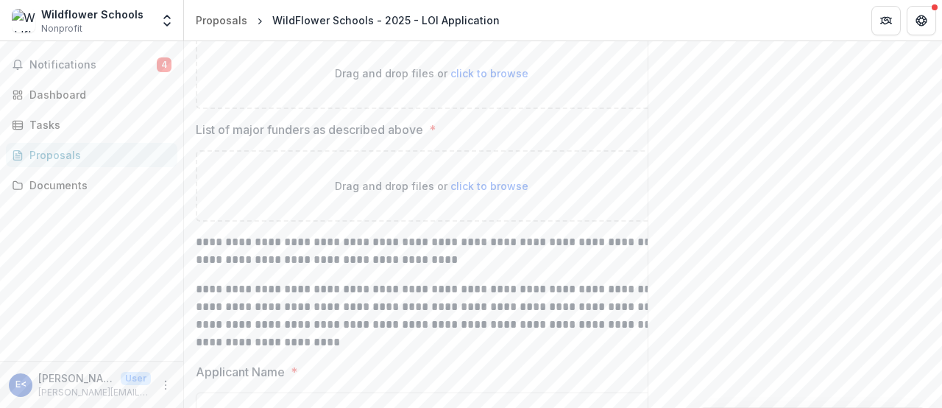
click at [311, 221] on div "Drag and drop files or click to browse" at bounding box center [431, 185] width 471 height 71
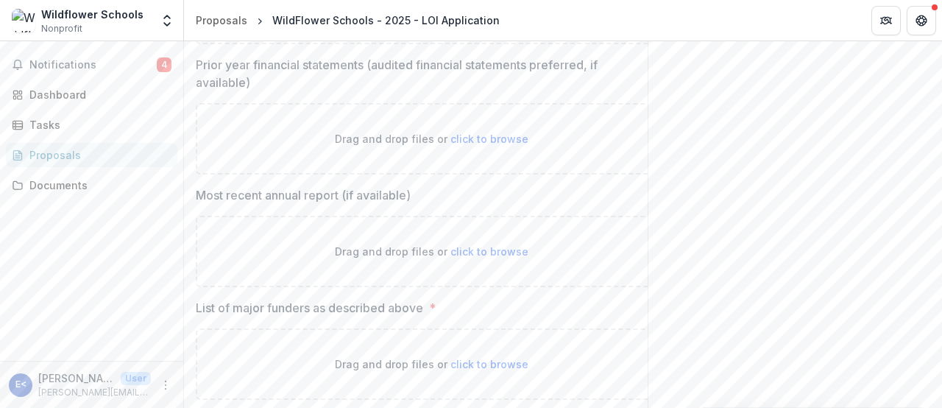
scroll to position [8620, 0]
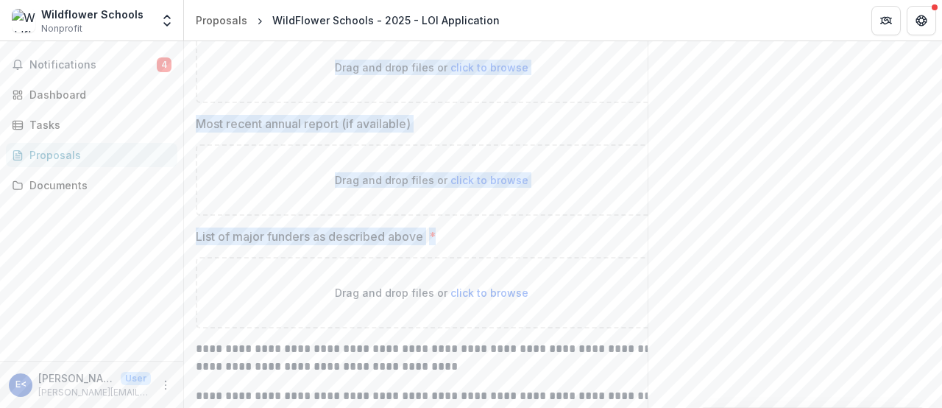
drag, startPoint x: 332, startPoint y: 252, endPoint x: 443, endPoint y: 369, distance: 160.8
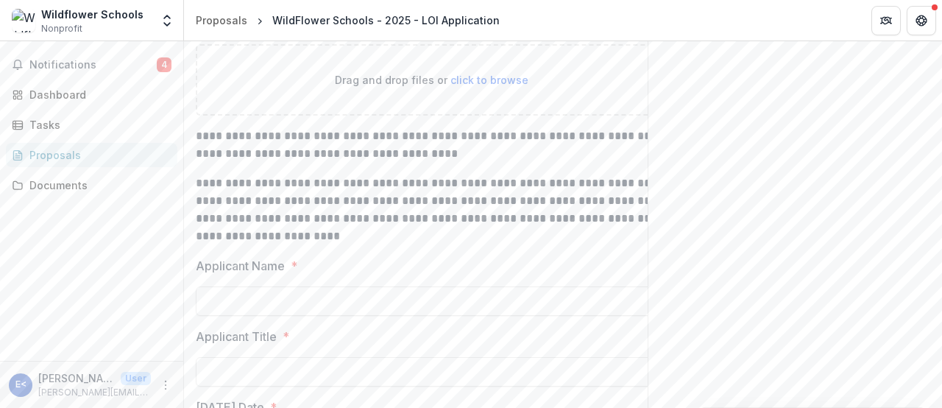
scroll to position [8841, 0]
